Goal: Task Accomplishment & Management: Manage account settings

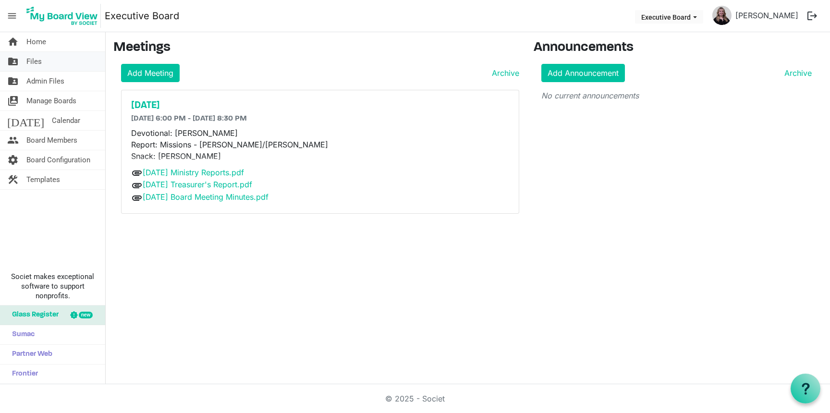
click at [52, 64] on link "folder_shared Files" at bounding box center [52, 61] width 105 height 19
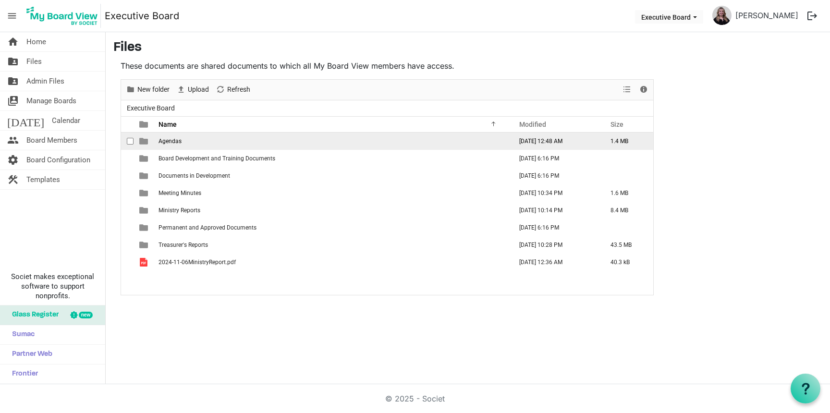
click at [175, 142] on span "Agendas" at bounding box center [170, 141] width 23 height 7
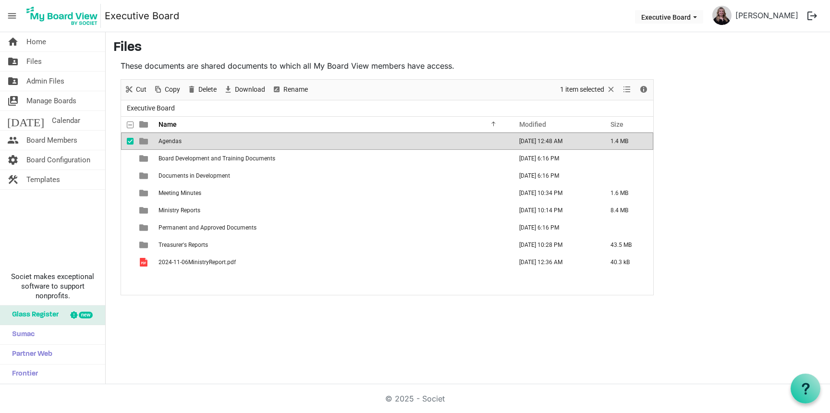
click at [175, 142] on span "Agendas" at bounding box center [170, 141] width 23 height 7
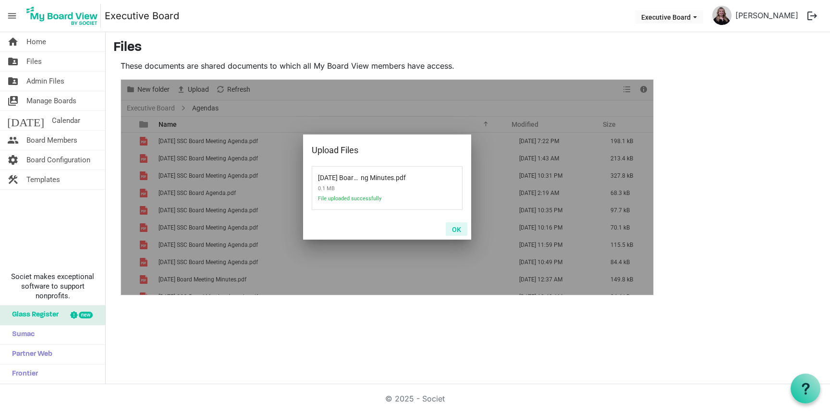
click at [460, 230] on button "OK" at bounding box center [457, 229] width 22 height 13
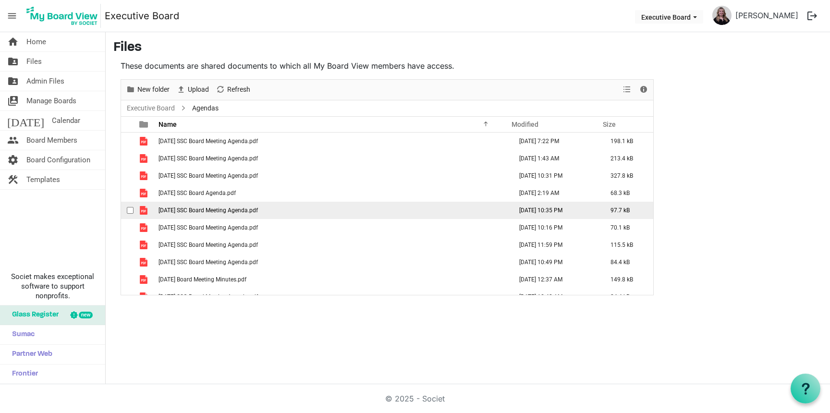
scroll to position [11, 0]
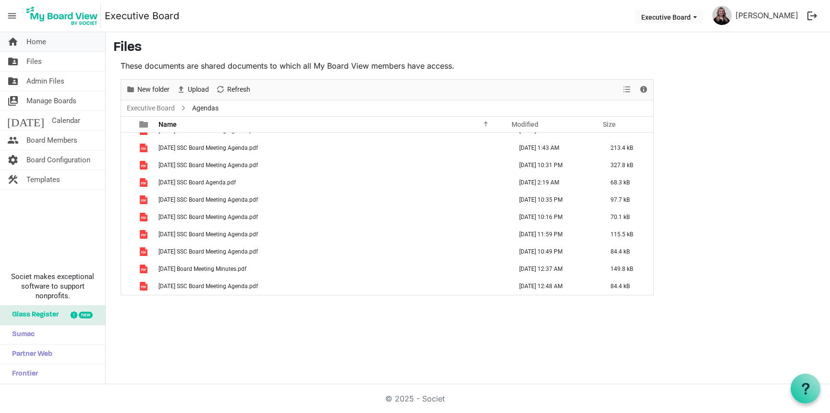
click at [51, 49] on link "home Home" at bounding box center [52, 41] width 105 height 19
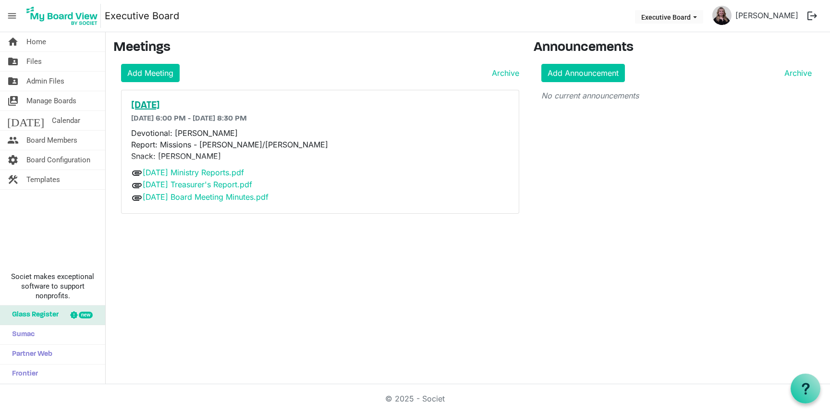
click at [177, 106] on h5 "[DATE]" at bounding box center [320, 106] width 378 height 12
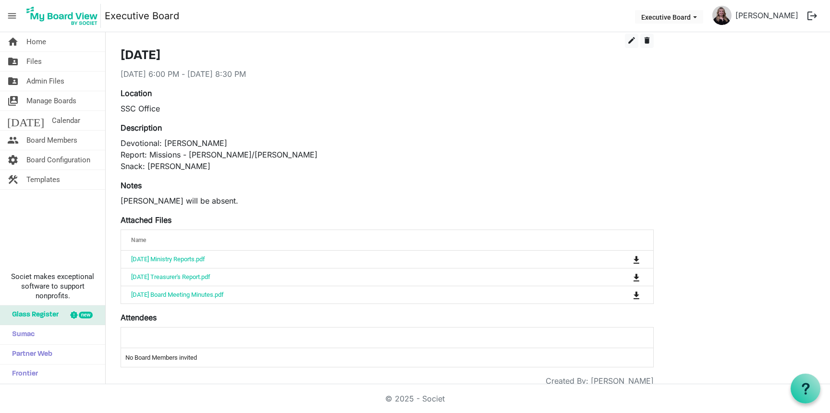
scroll to position [37, 0]
click at [635, 44] on span "edit" at bounding box center [632, 41] width 9 height 9
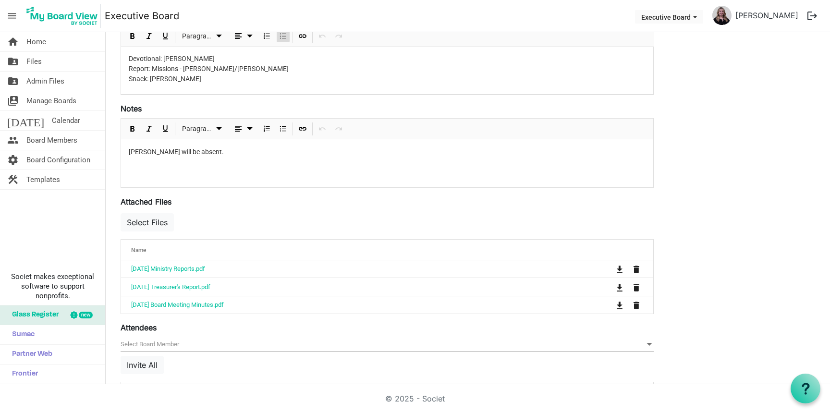
scroll to position [207, 0]
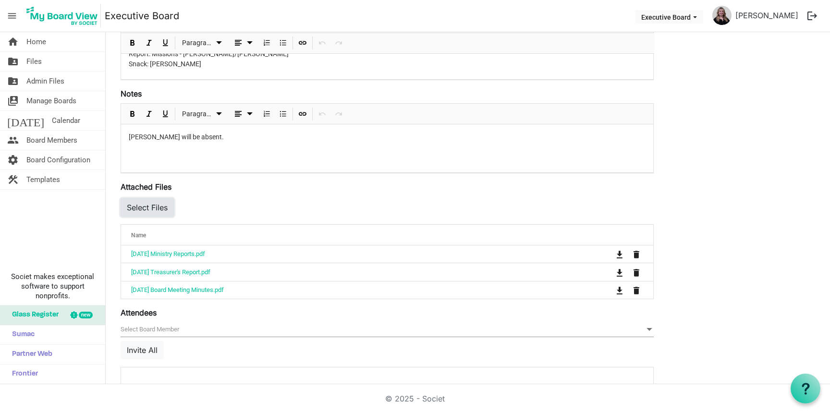
click at [145, 214] on button "Select Files" at bounding box center [147, 207] width 53 height 18
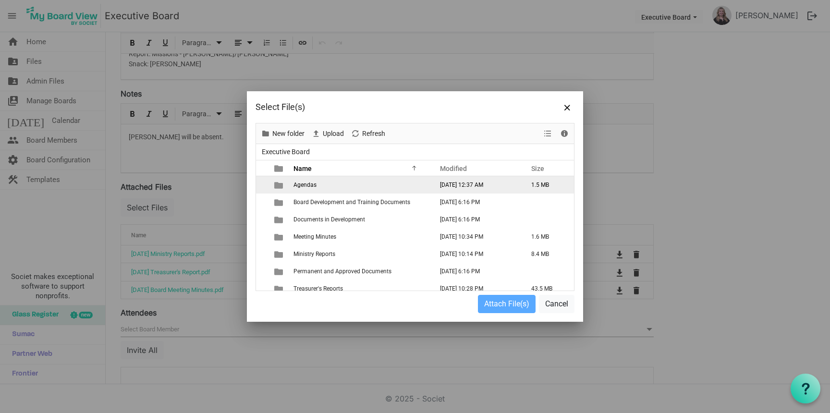
click at [306, 185] on span "Agendas" at bounding box center [305, 185] width 23 height 7
click at [306, 185] on div at bounding box center [415, 207] width 318 height 167
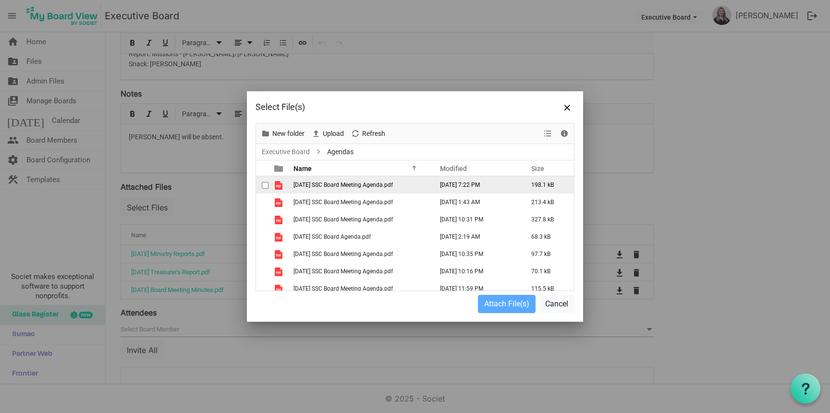
scroll to position [59, 0]
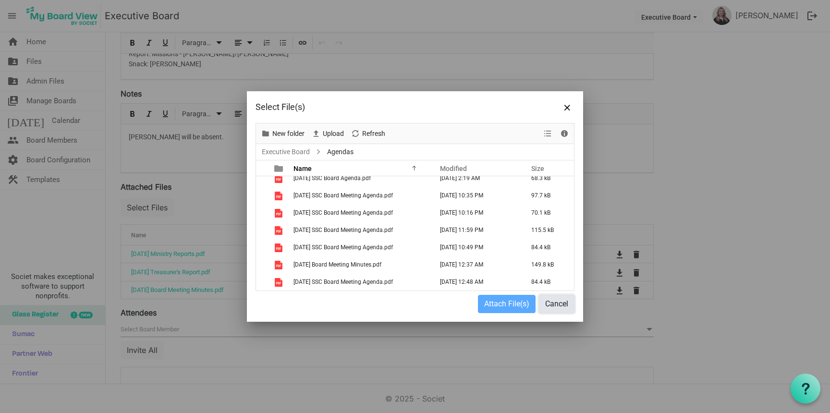
click at [563, 304] on button "Cancel" at bounding box center [557, 304] width 36 height 18
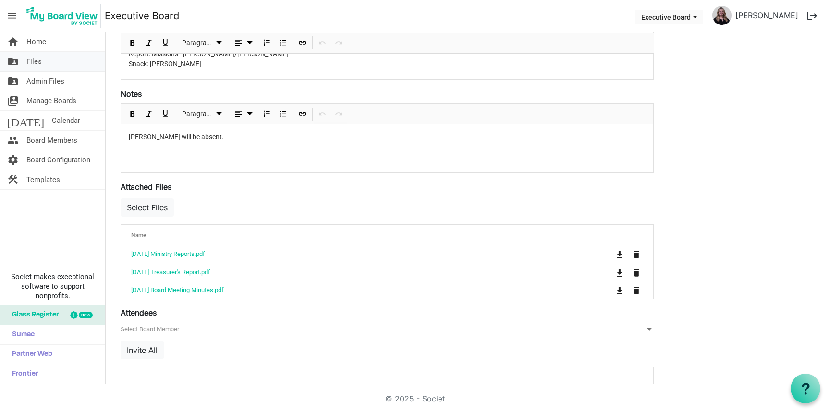
click at [64, 65] on link "folder_shared Files" at bounding box center [52, 61] width 105 height 19
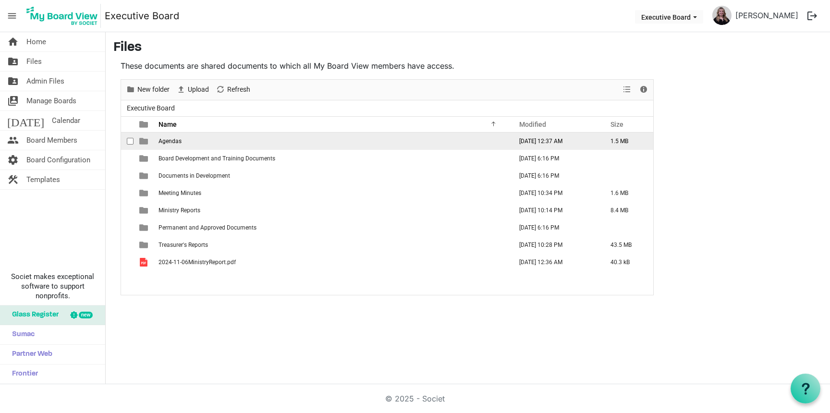
click at [173, 140] on span "Agendas" at bounding box center [170, 141] width 23 height 7
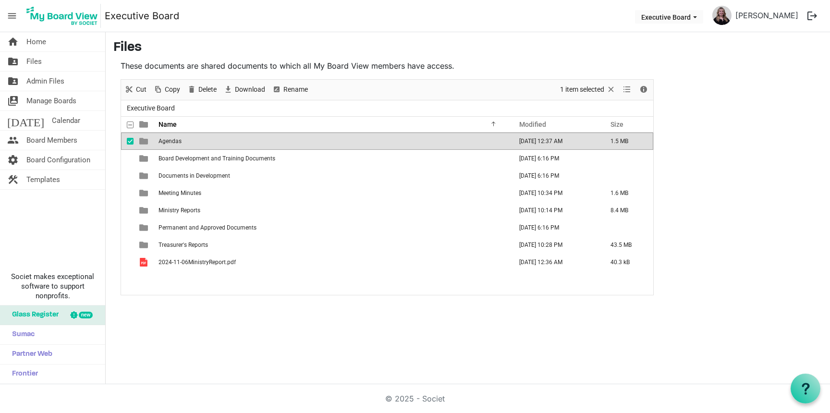
click at [173, 140] on span "Agendas" at bounding box center [170, 141] width 23 height 7
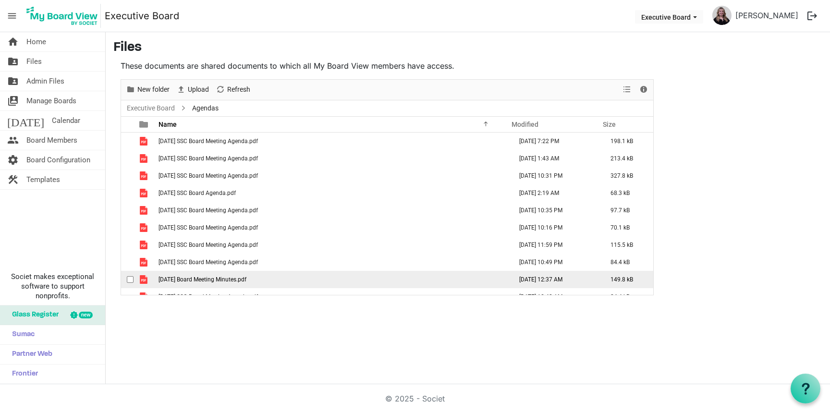
scroll to position [11, 0]
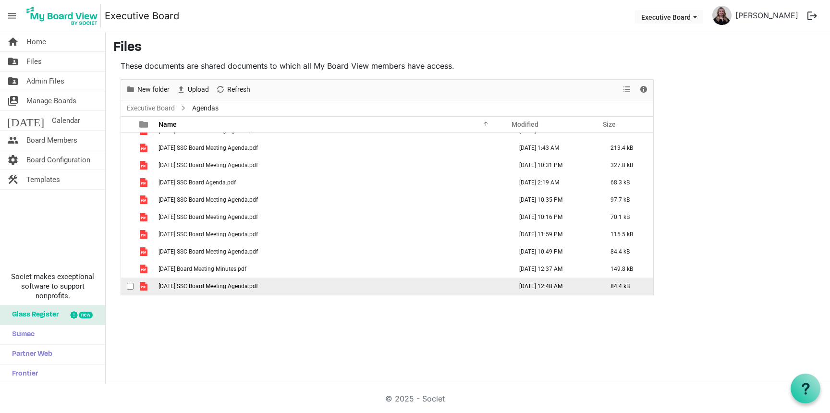
click at [129, 285] on span "checkbox" at bounding box center [130, 286] width 7 height 7
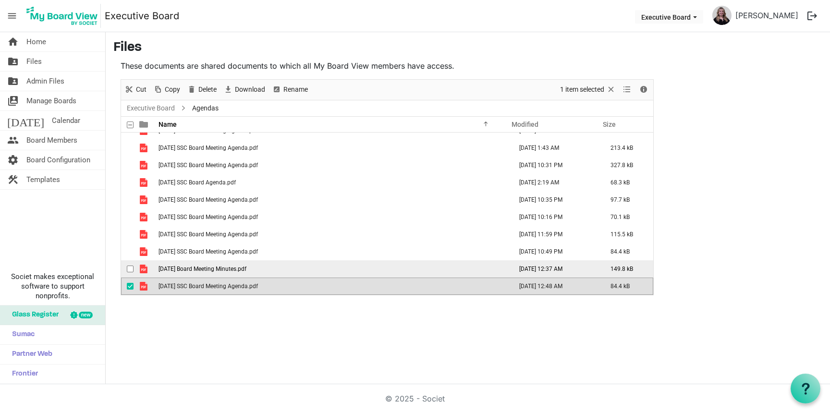
click at [135, 270] on div "checkbox" at bounding box center [133, 269] width 12 height 10
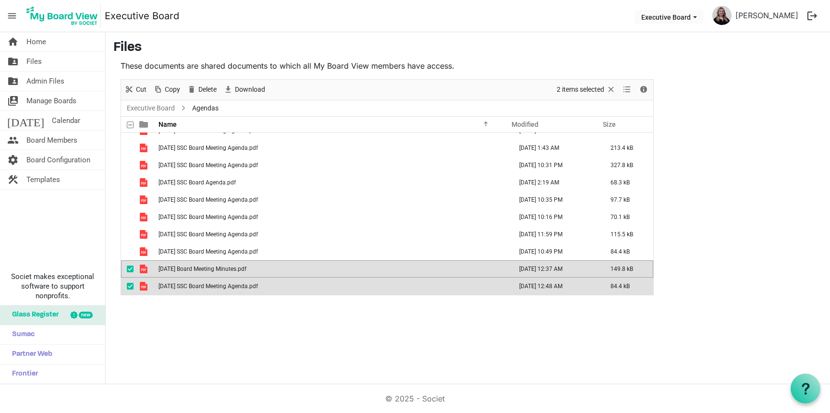
click at [131, 285] on span "checkbox" at bounding box center [130, 286] width 7 height 7
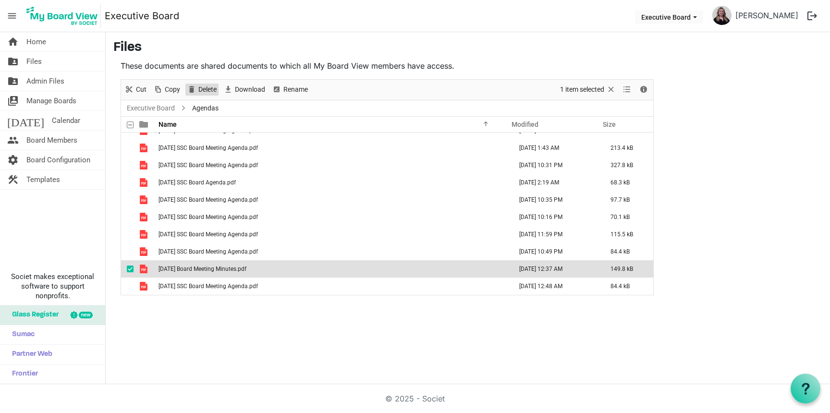
click at [212, 94] on span "Delete" at bounding box center [208, 90] width 20 height 12
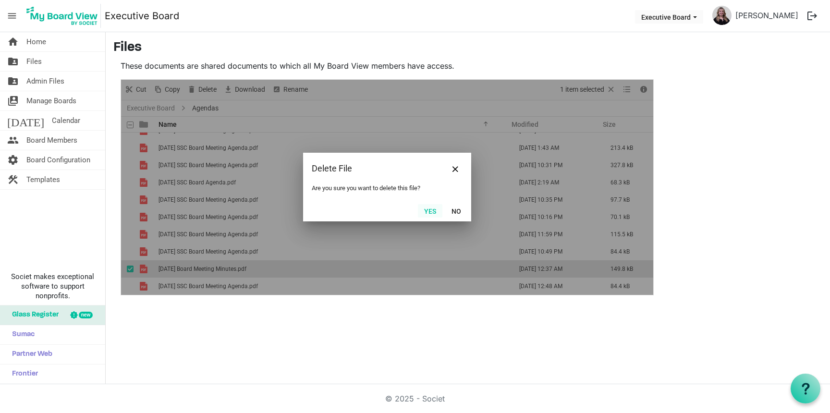
click at [435, 210] on button "Yes" at bounding box center [430, 210] width 25 height 13
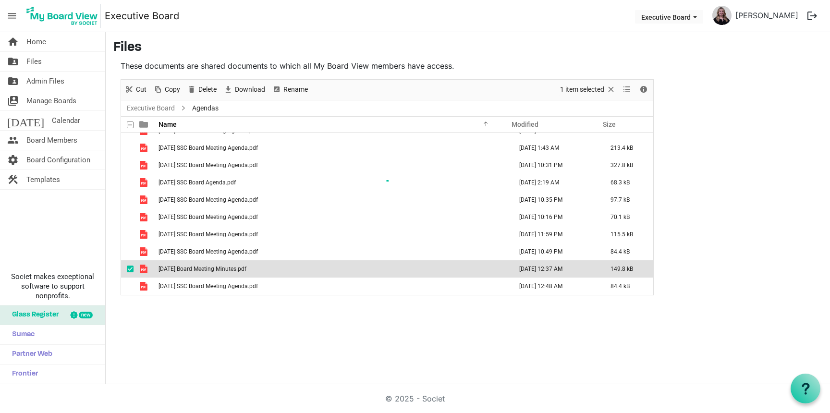
scroll to position [0, 0]
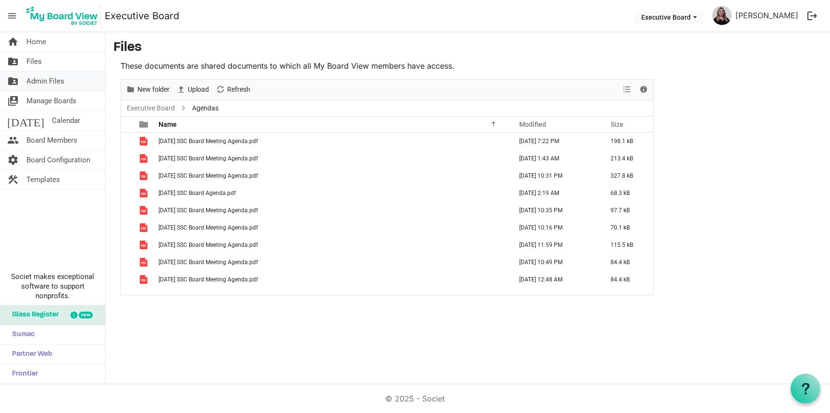
click at [57, 82] on span "Admin Files" at bounding box center [45, 81] width 38 height 19
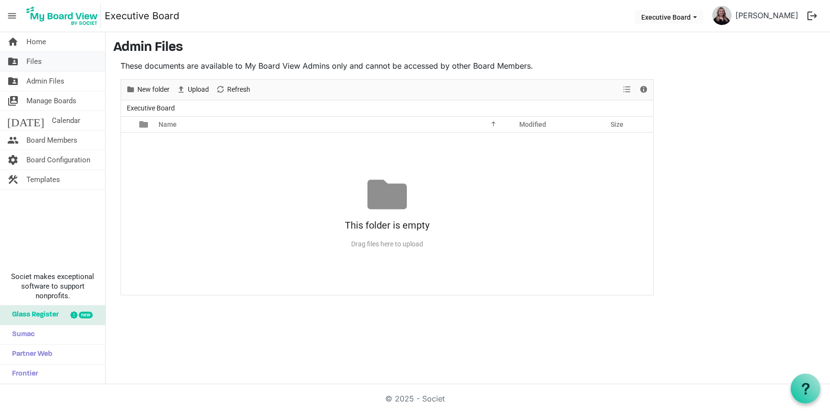
click at [71, 60] on link "folder_shared Files" at bounding box center [52, 61] width 105 height 19
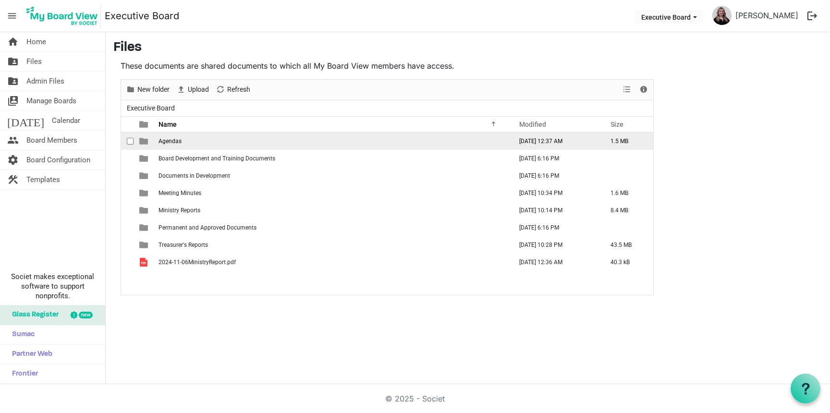
click at [170, 145] on td "Agendas" at bounding box center [333, 141] width 354 height 17
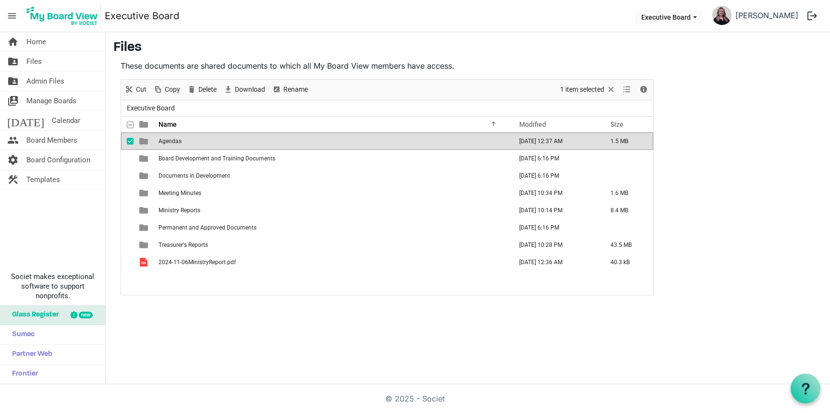
click at [170, 145] on td "Agendas" at bounding box center [333, 141] width 354 height 17
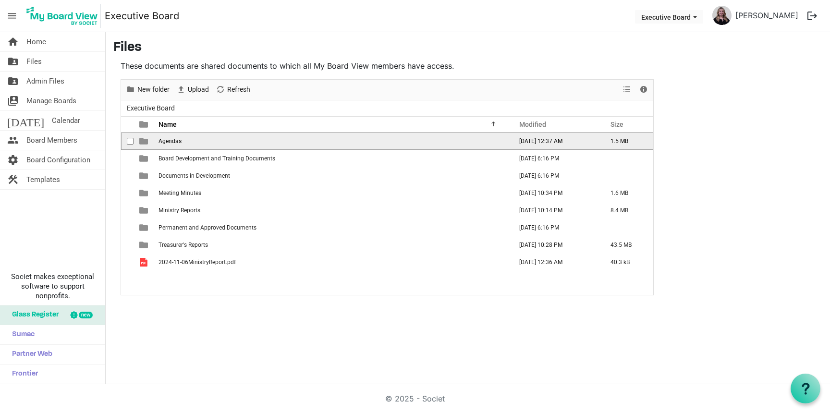
click at [170, 145] on td "Agendas" at bounding box center [333, 141] width 354 height 17
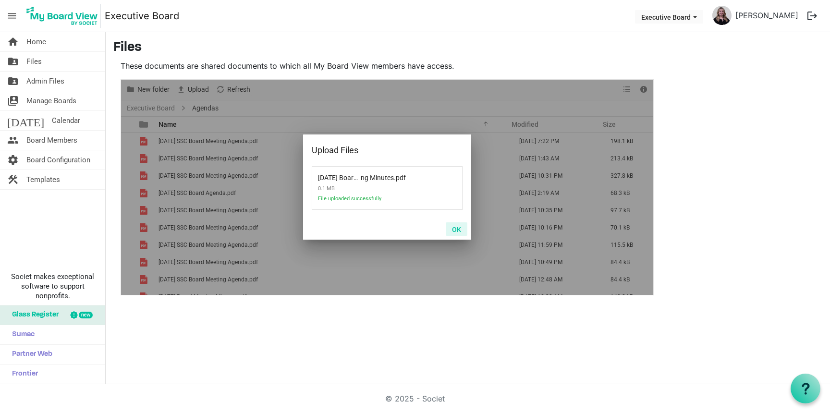
click at [460, 228] on button "OK" at bounding box center [457, 229] width 22 height 13
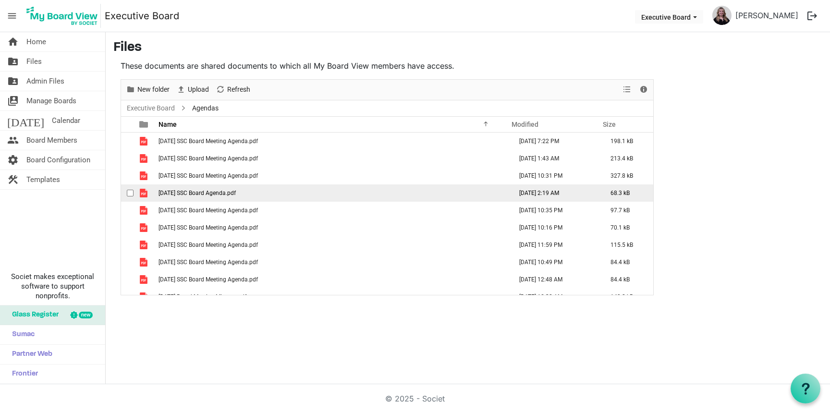
scroll to position [11, 0]
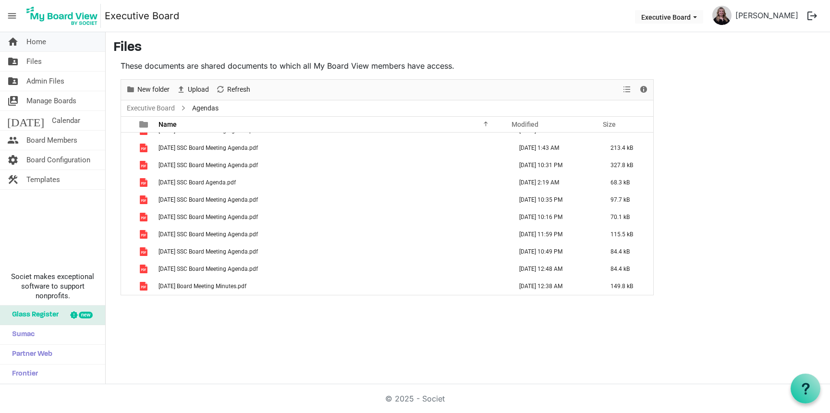
click at [32, 47] on span "Home" at bounding box center [36, 41] width 20 height 19
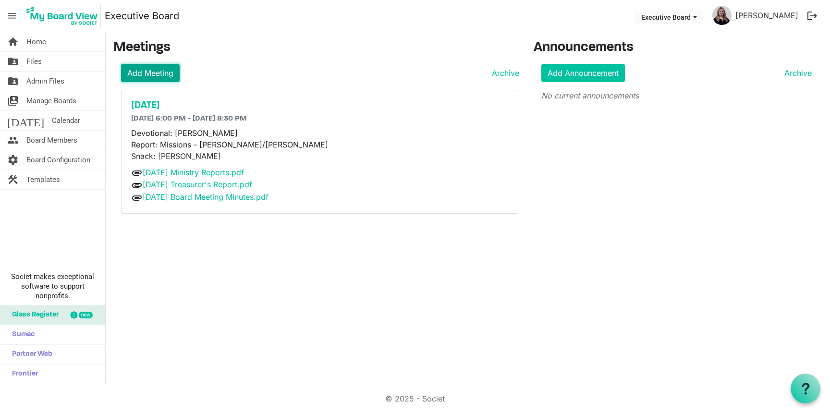
click at [160, 81] on link "Add Meeting" at bounding box center [150, 73] width 59 height 18
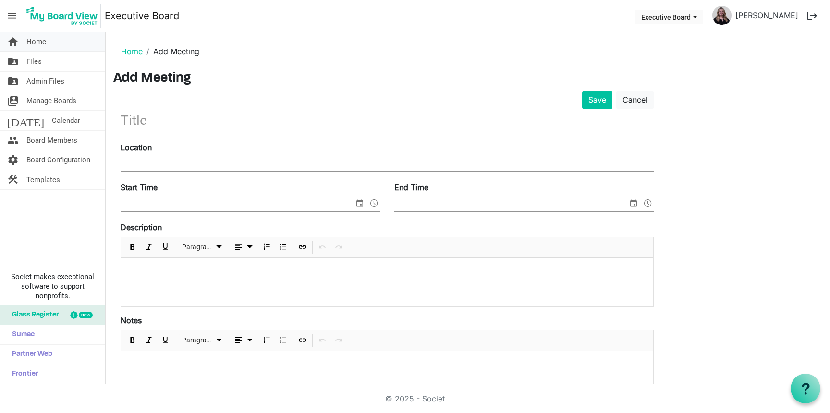
click at [44, 42] on span "Home" at bounding box center [36, 41] width 20 height 19
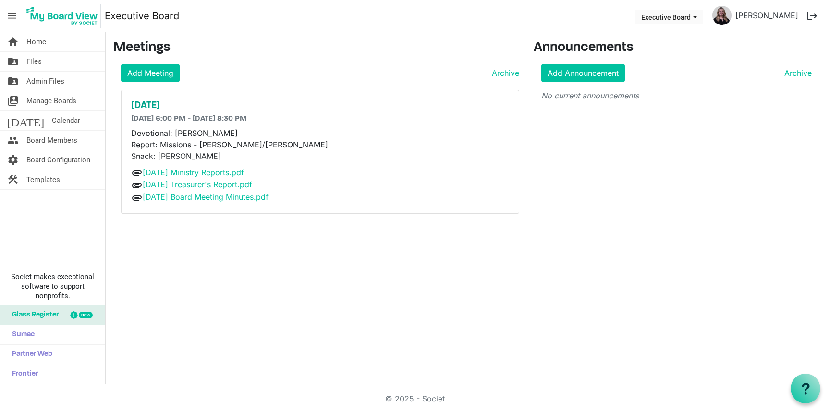
click at [164, 108] on h5 "[DATE]" at bounding box center [320, 106] width 378 height 12
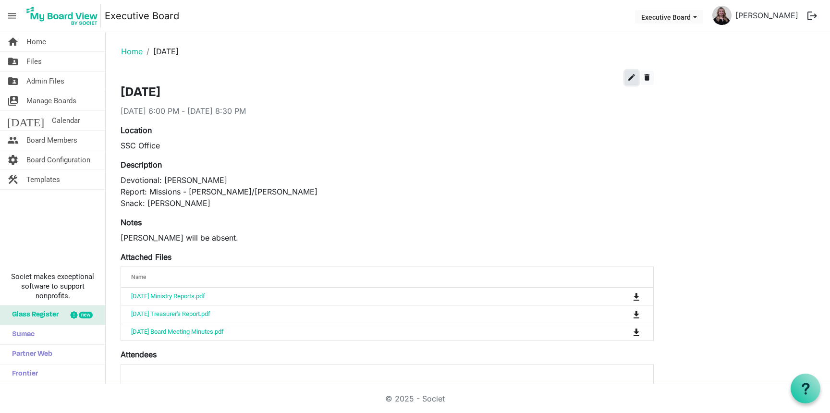
click at [636, 79] on button "edit" at bounding box center [631, 78] width 13 height 14
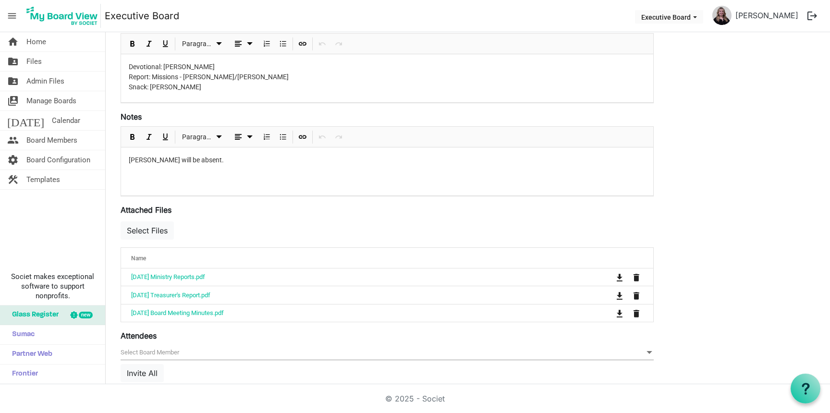
scroll to position [196, 0]
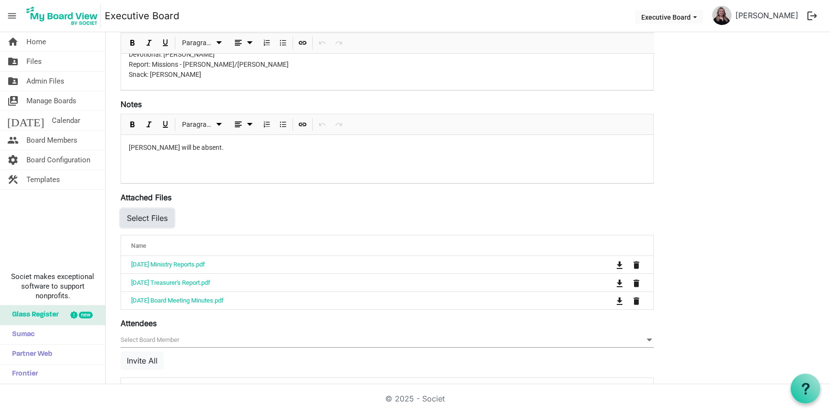
click at [137, 219] on button "Select Files" at bounding box center [147, 218] width 53 height 18
click at [154, 222] on button "Select Files" at bounding box center [147, 218] width 53 height 18
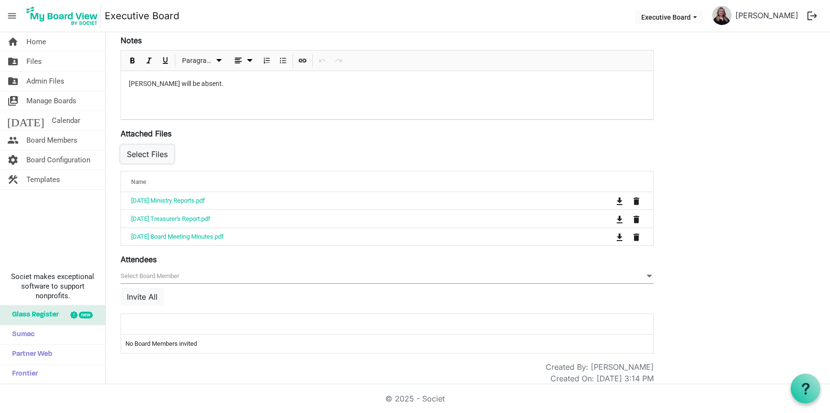
scroll to position [267, 0]
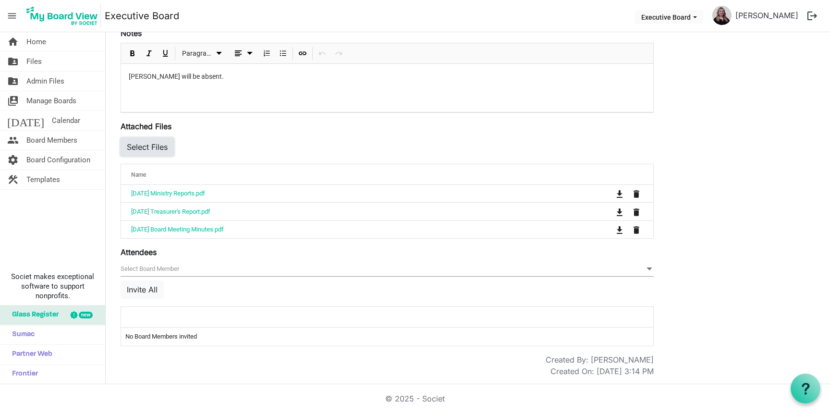
click at [154, 149] on button "Select Files" at bounding box center [147, 147] width 53 height 18
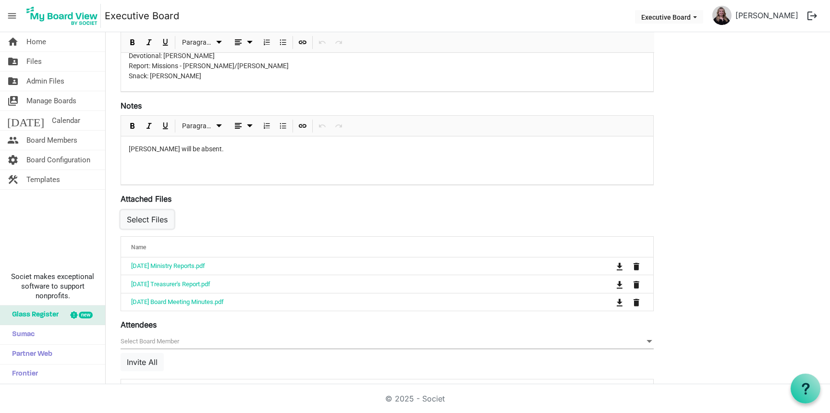
scroll to position [194, 0]
click at [194, 219] on div "Select Files" at bounding box center [387, 224] width 533 height 28
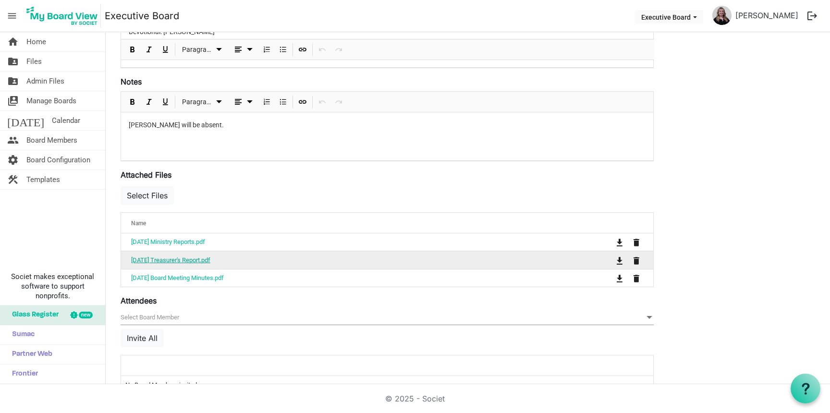
scroll to position [230, 0]
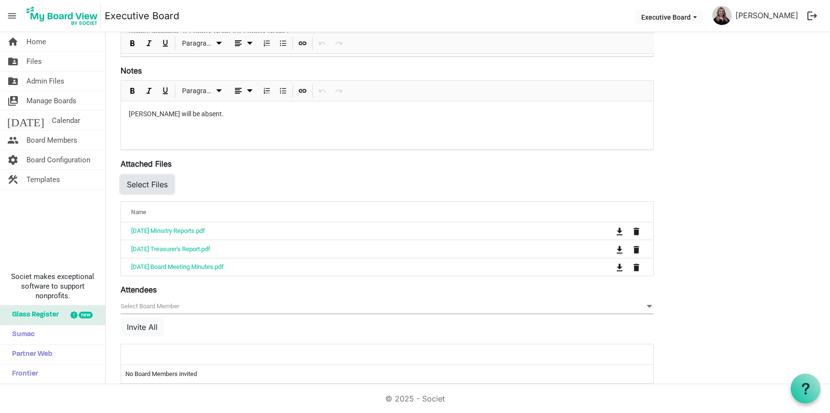
click at [152, 186] on button "Select Files" at bounding box center [147, 184] width 53 height 18
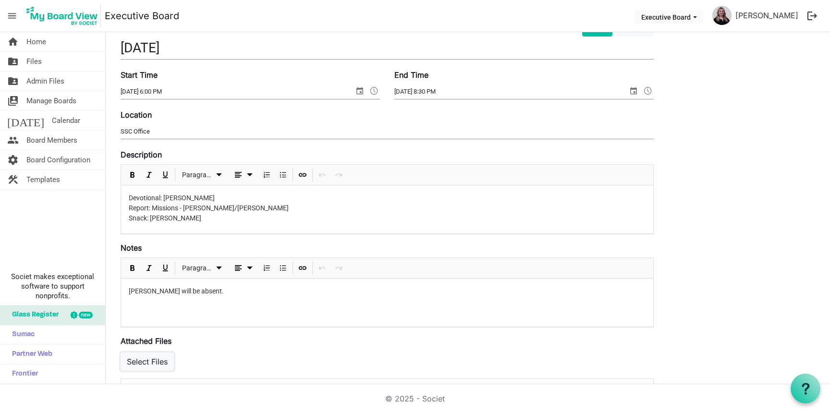
scroll to position [0, 0]
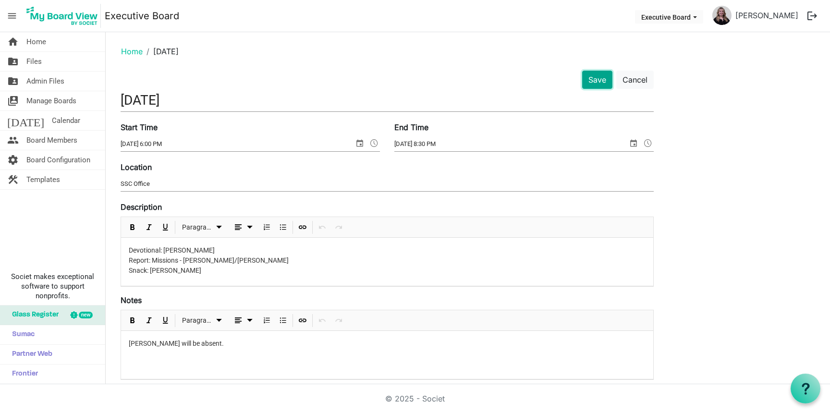
click at [596, 77] on button "Save" at bounding box center [598, 80] width 30 height 18
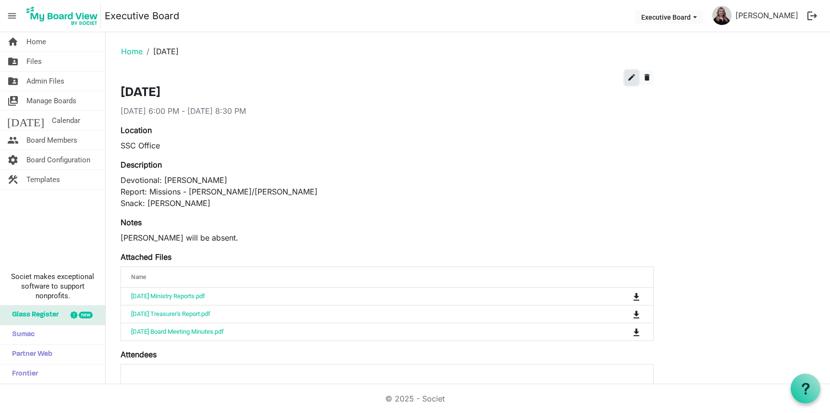
click at [632, 74] on span "edit" at bounding box center [632, 77] width 9 height 9
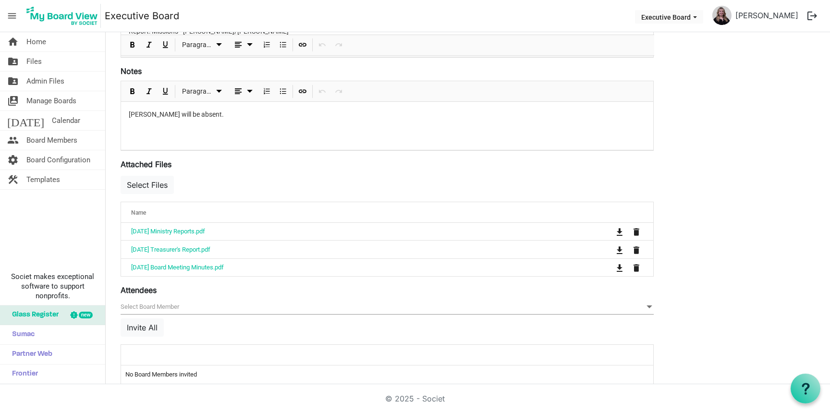
scroll to position [231, 0]
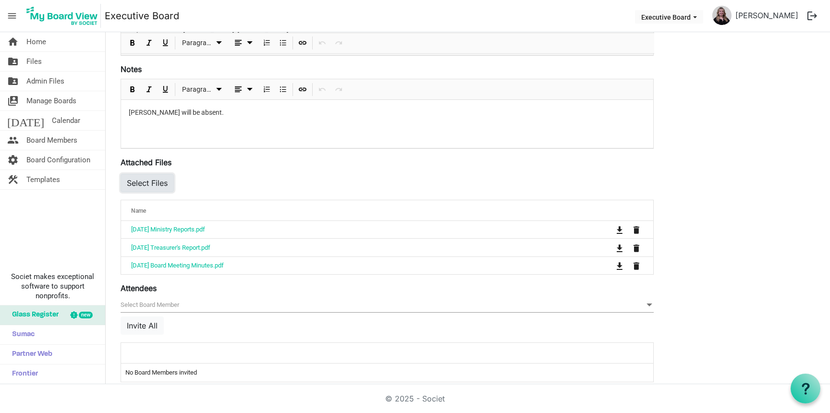
click at [136, 179] on button "Select Files" at bounding box center [147, 183] width 53 height 18
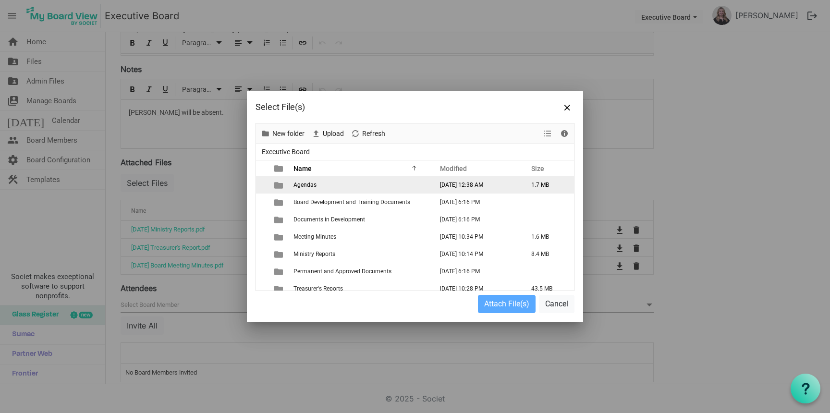
click at [302, 186] on span "Agendas" at bounding box center [305, 185] width 23 height 7
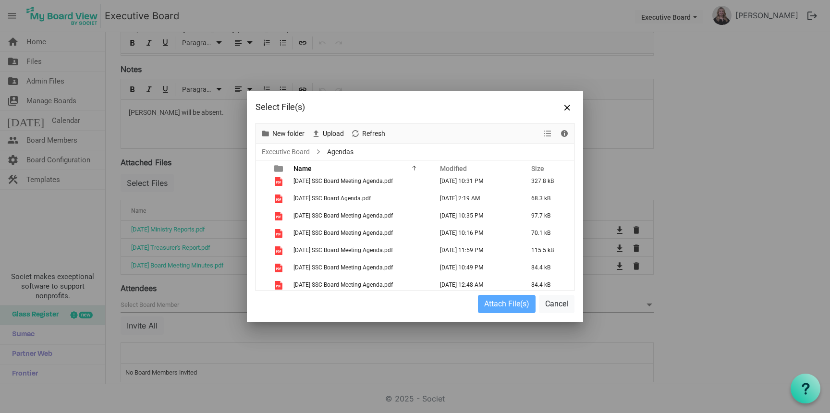
scroll to position [59, 0]
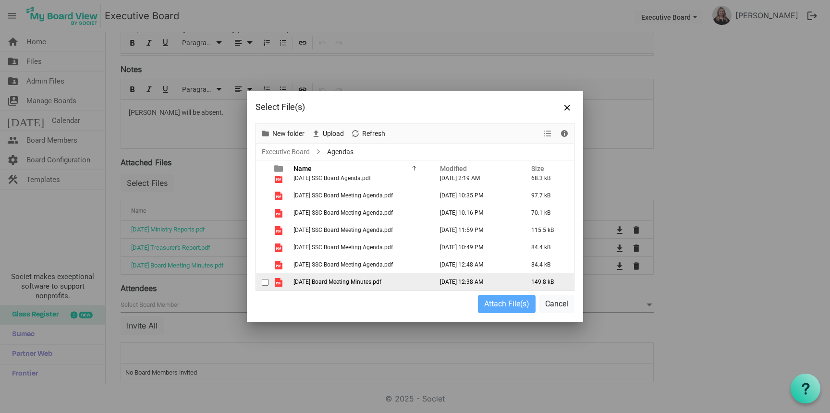
click at [288, 284] on td "is template cell column header type" at bounding box center [280, 281] width 22 height 17
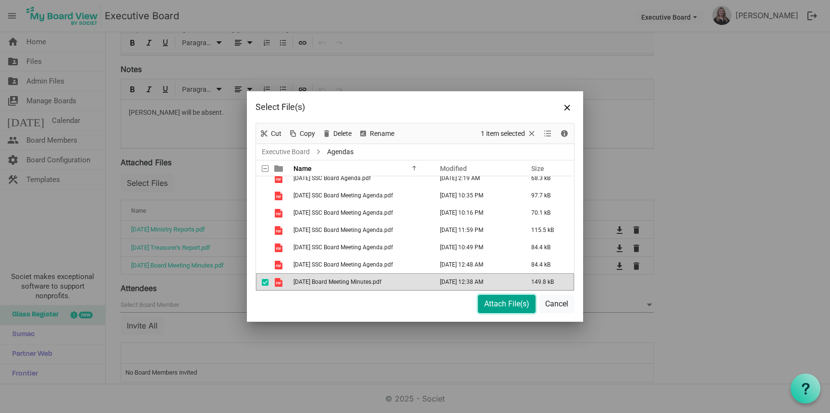
click at [493, 308] on button "Attach File(s)" at bounding box center [507, 304] width 58 height 18
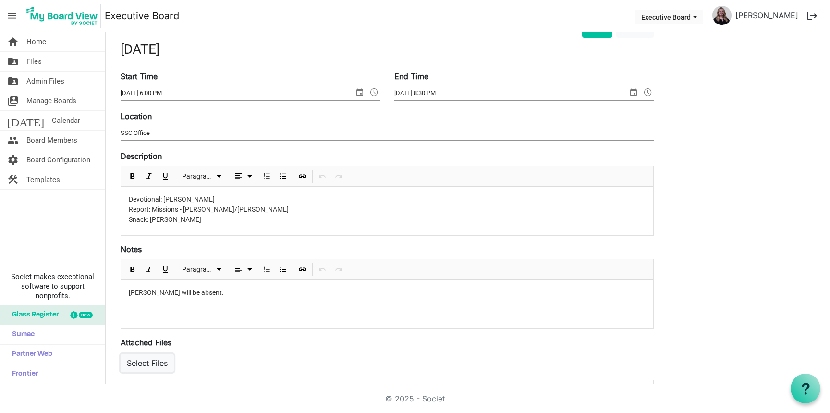
scroll to position [0, 0]
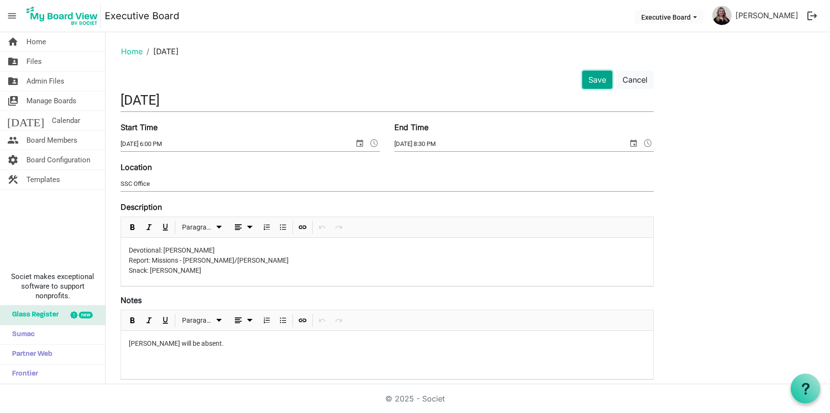
click at [600, 86] on button "Save" at bounding box center [598, 80] width 30 height 18
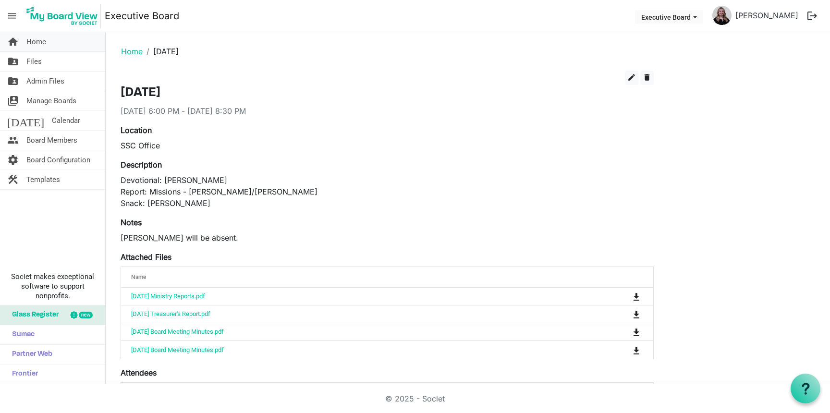
click at [36, 47] on span "Home" at bounding box center [36, 41] width 20 height 19
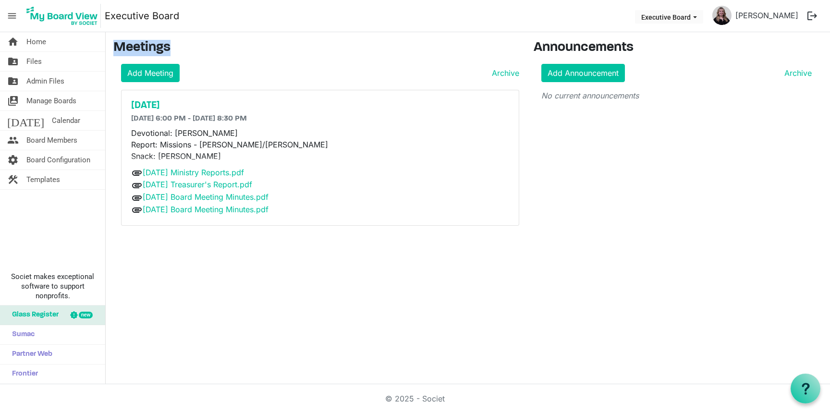
drag, startPoint x: 176, startPoint y: 47, endPoint x: 114, endPoint y: 44, distance: 61.6
click at [114, 44] on h3 "Meetings" at bounding box center [316, 48] width 406 height 16
